Goal: Information Seeking & Learning: Learn about a topic

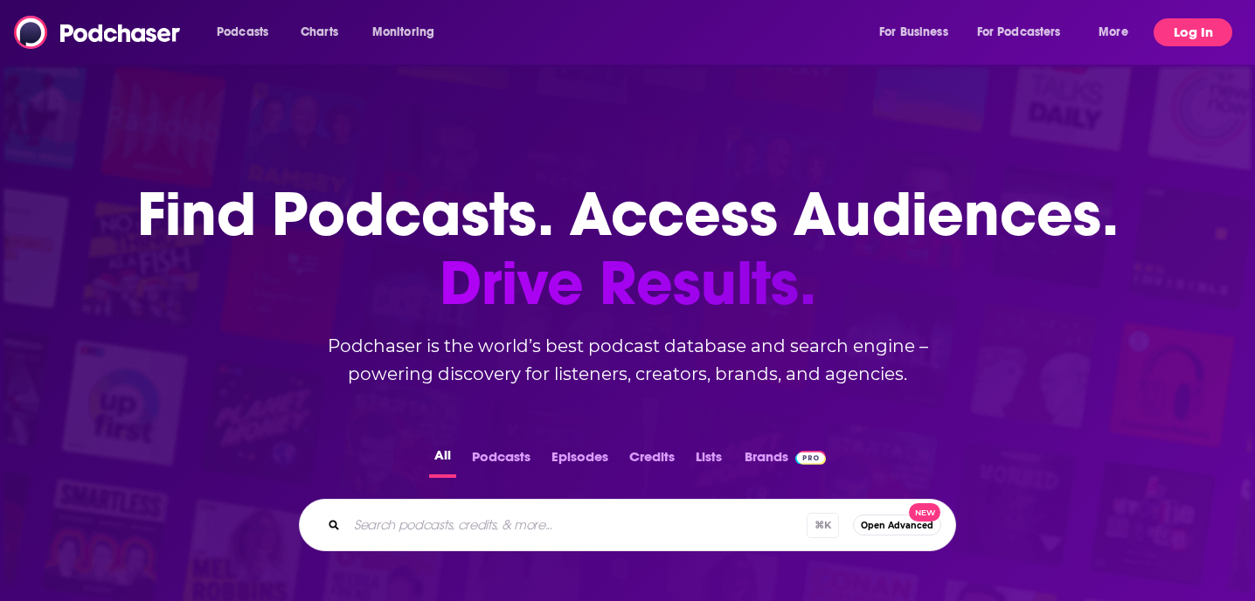
click at [1201, 24] on button "Log In" at bounding box center [1192, 32] width 79 height 28
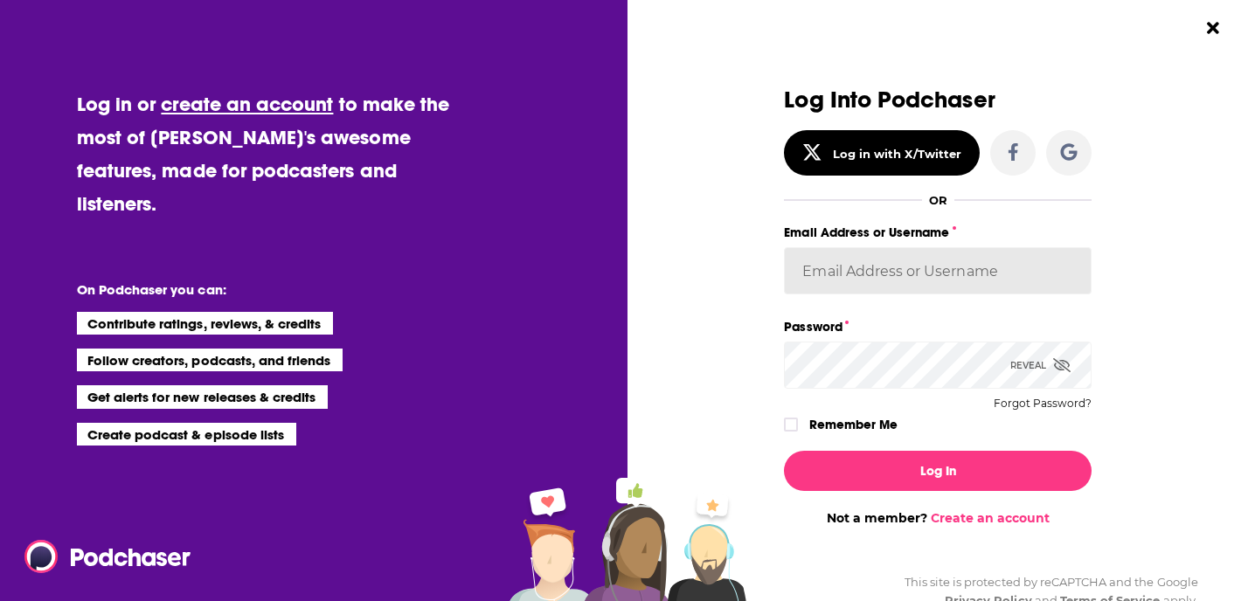
click at [925, 284] on input "Email Address or Username" at bounding box center [938, 270] width 308 height 47
paste input "[EMAIL_ADDRESS][DOMAIN_NAME]"
paste input "BRCities2025!@"
type input "[EMAIL_ADDRESS][DOMAIN_NAME]"
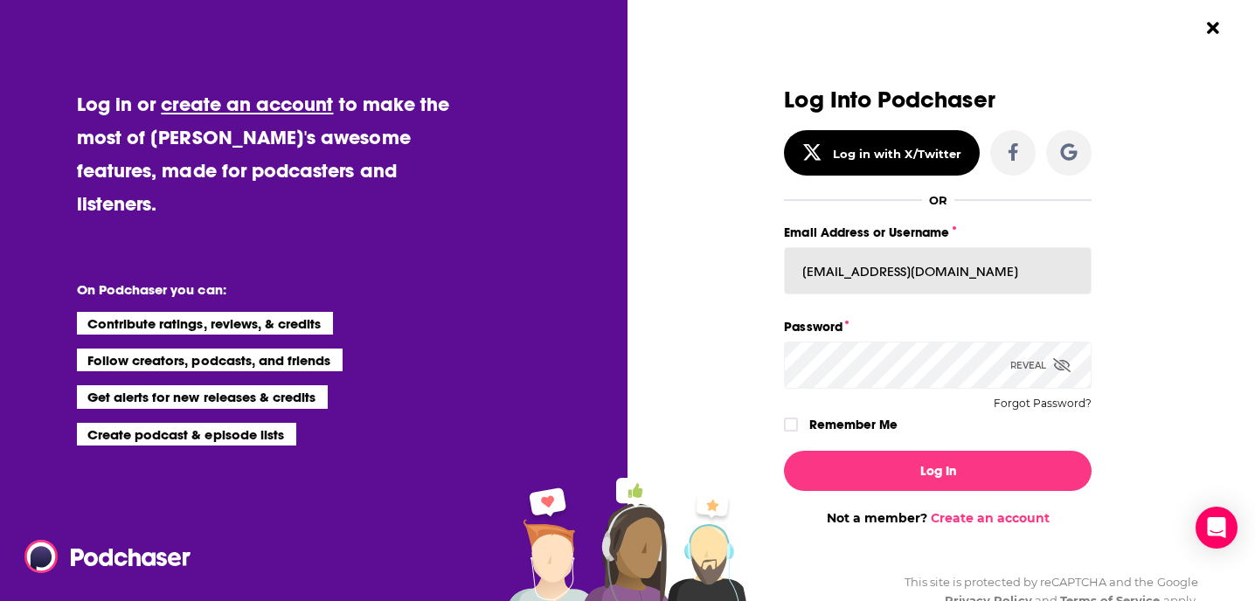
scroll to position [0, 0]
click at [933, 490] on div "Log In Not a member? Create an account" at bounding box center [938, 481] width 308 height 89
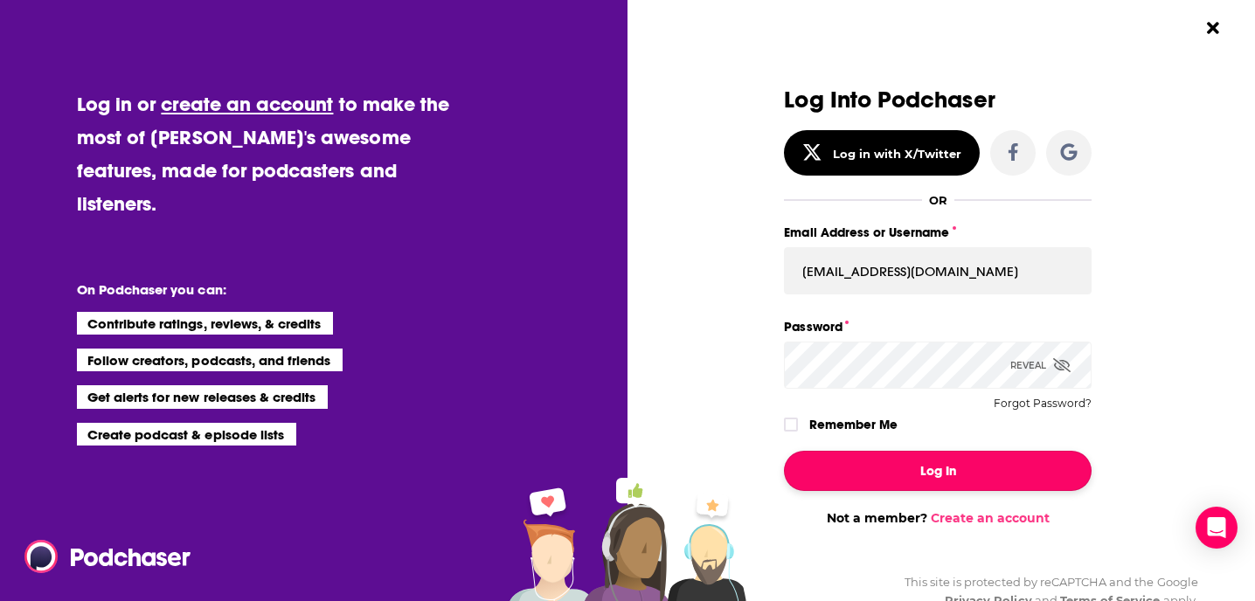
click at [909, 467] on button "Log In" at bounding box center [938, 471] width 308 height 40
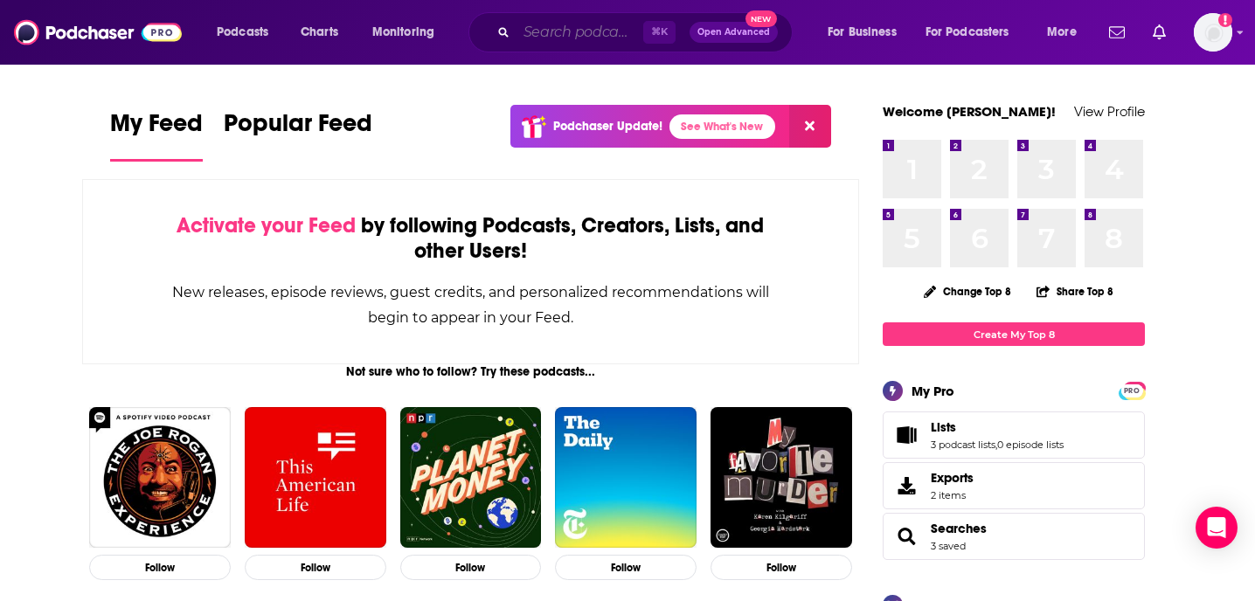
click at [543, 24] on input "Search podcasts, credits, & more..." at bounding box center [579, 32] width 127 height 28
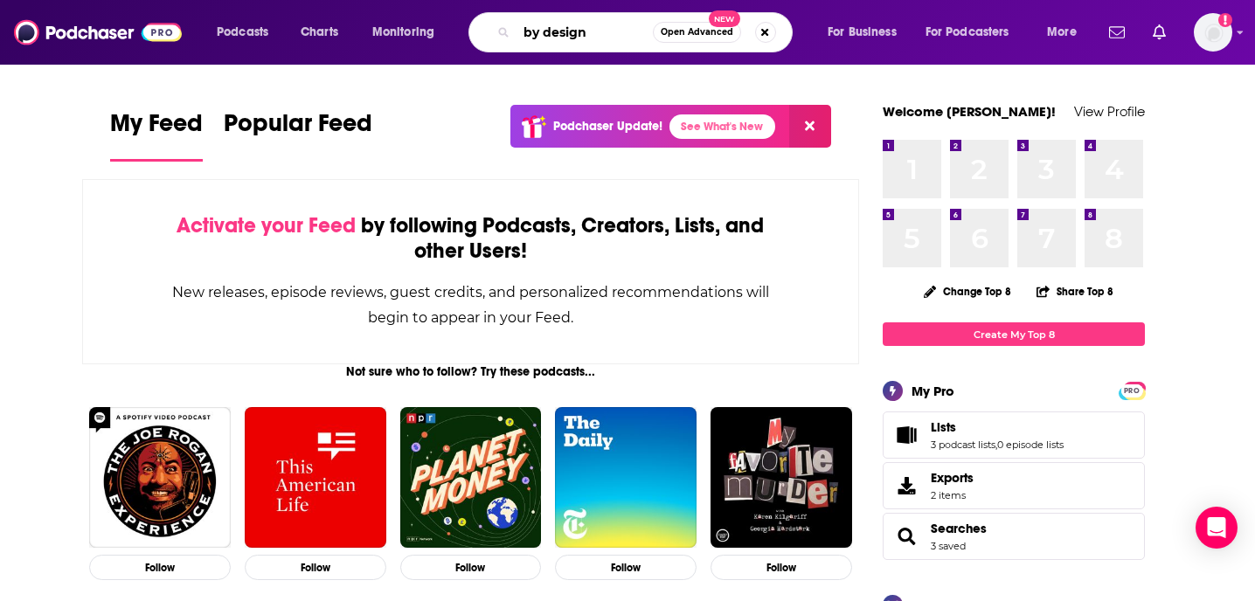
type input "by design"
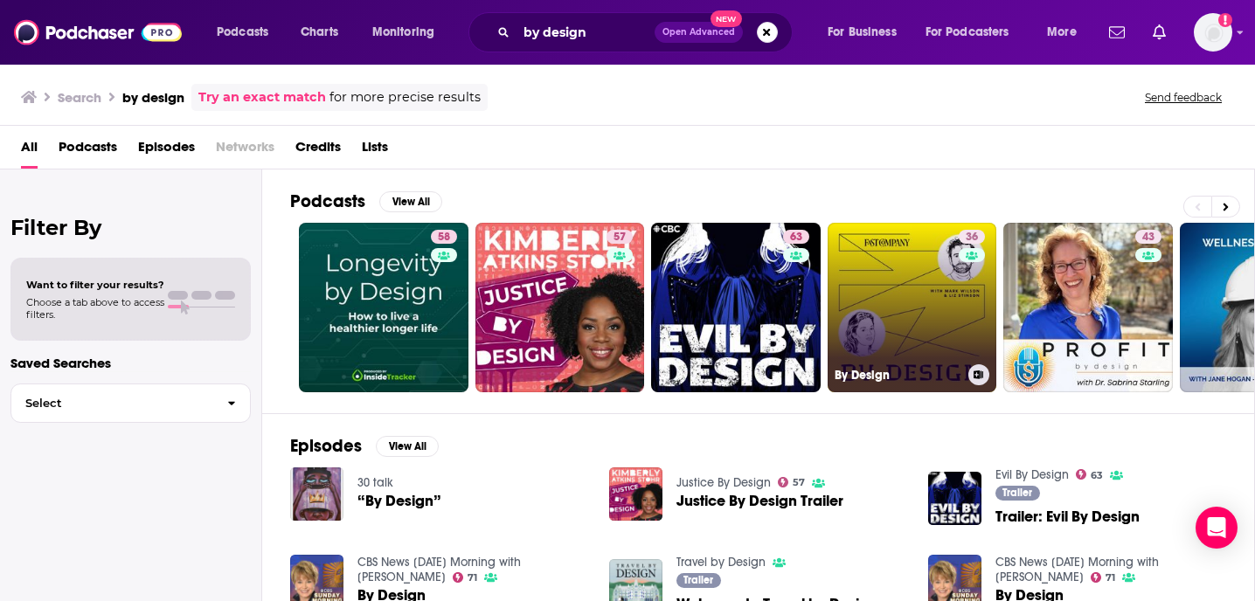
click at [932, 266] on link "36 By Design" at bounding box center [912, 308] width 170 height 170
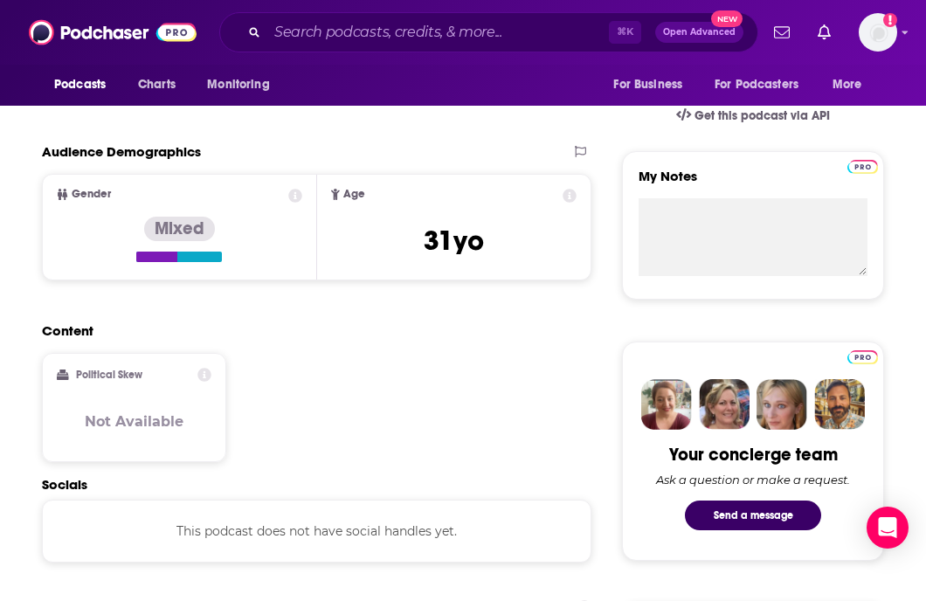
scroll to position [557, 0]
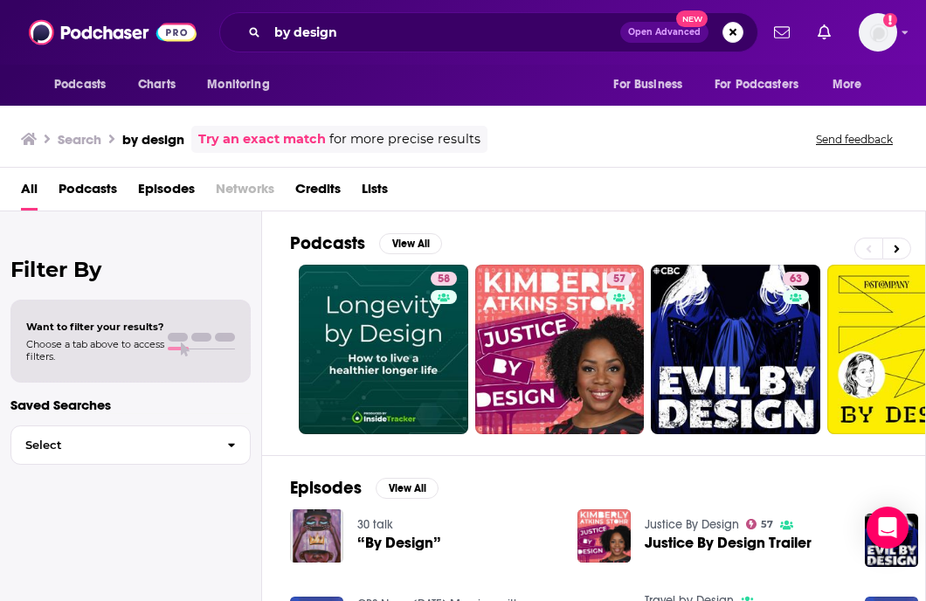
click at [641, 119] on div "Search by design Try an exact match for more precise results Send feedback" at bounding box center [463, 136] width 926 height 63
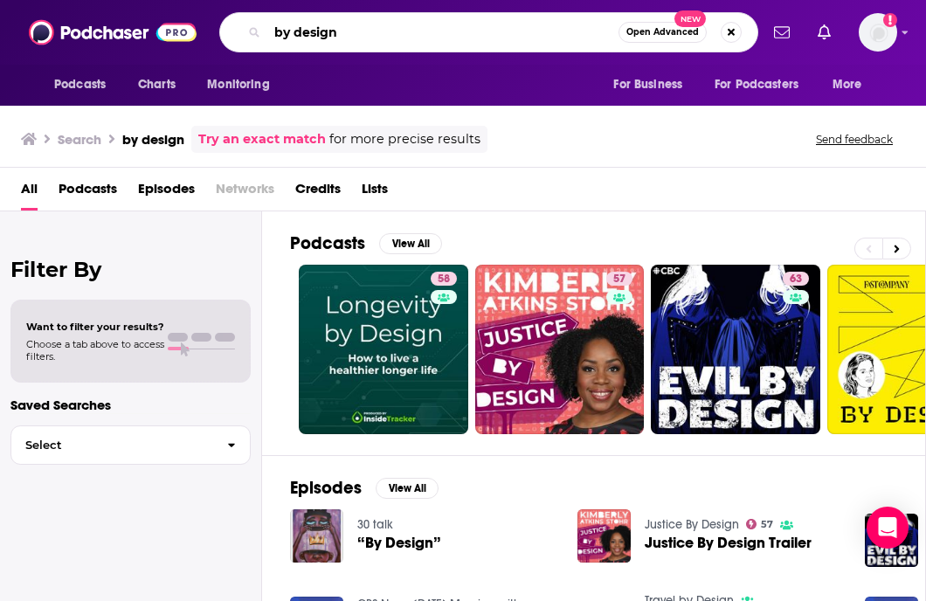
click at [392, 35] on input "by design" at bounding box center [442, 32] width 351 height 28
type input "the daily"
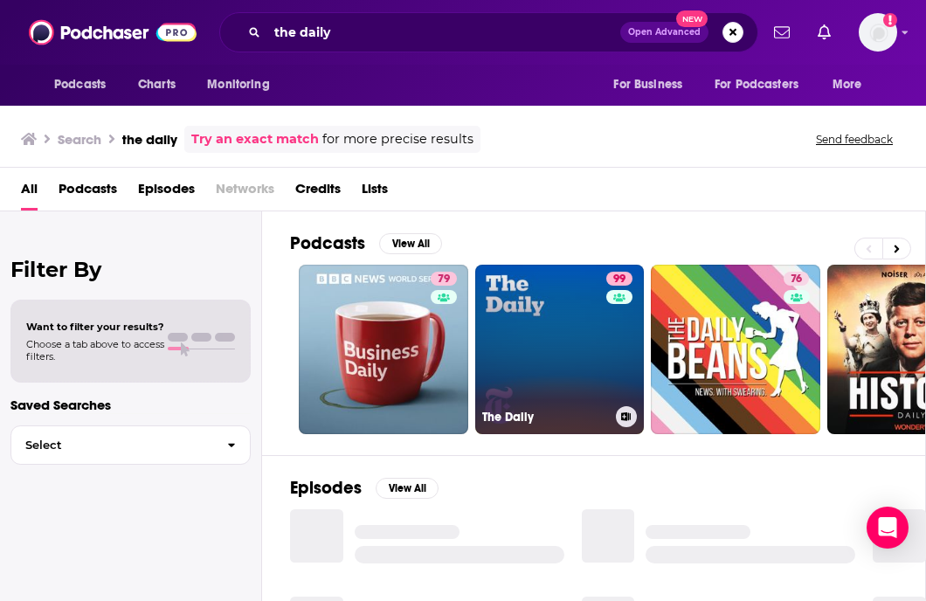
click at [549, 369] on link "99 The Daily" at bounding box center [560, 350] width 170 height 170
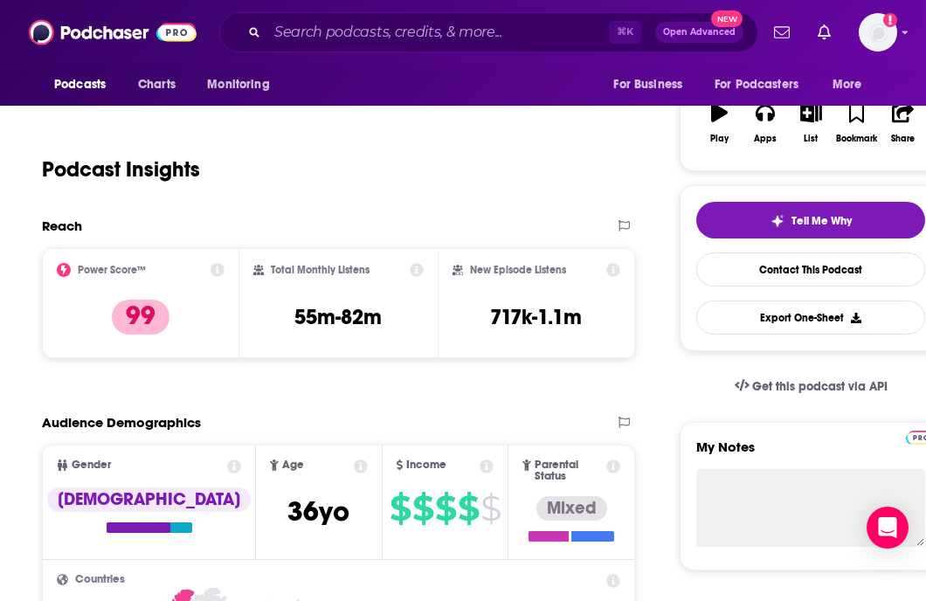
scroll to position [279, 0]
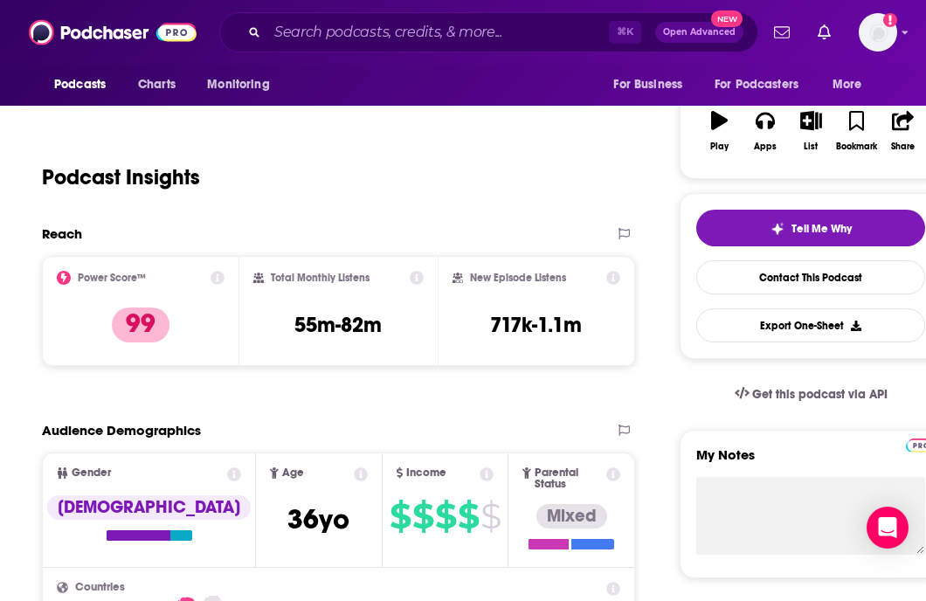
click at [549, 308] on div "New Episode Listens 717k-1.1m" at bounding box center [537, 311] width 168 height 80
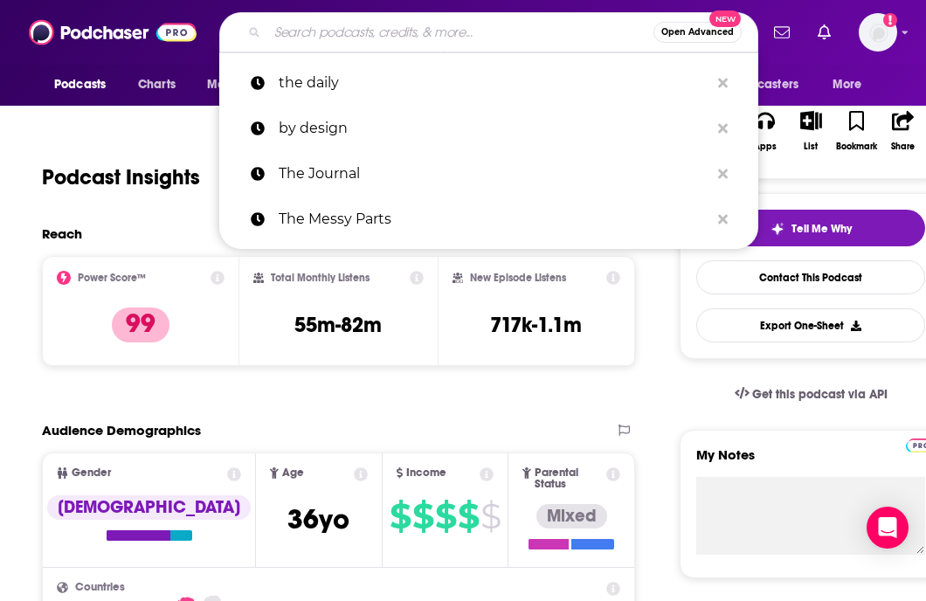
click at [371, 31] on input "Search podcasts, credits, & more..." at bounding box center [460, 32] width 386 height 28
